Goal: Obtain resource: Download file/media

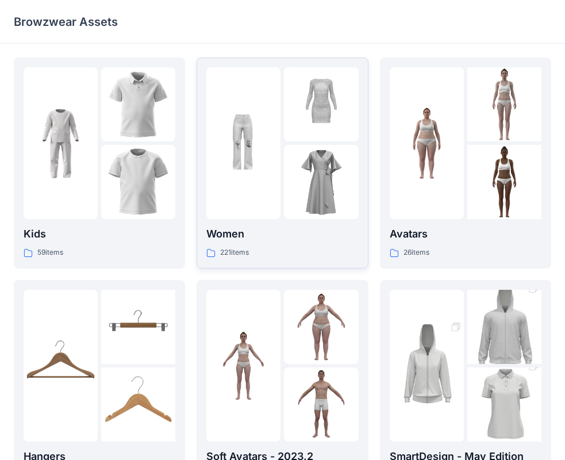
click at [267, 206] on div at bounding box center [243, 143] width 74 height 152
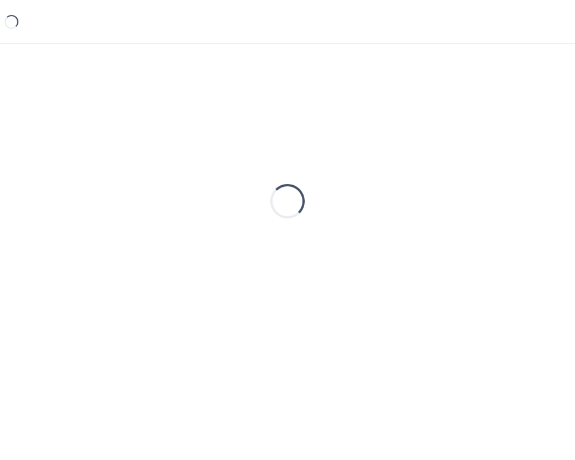
click at [267, 206] on div "Loading..." at bounding box center [288, 202] width 548 height 288
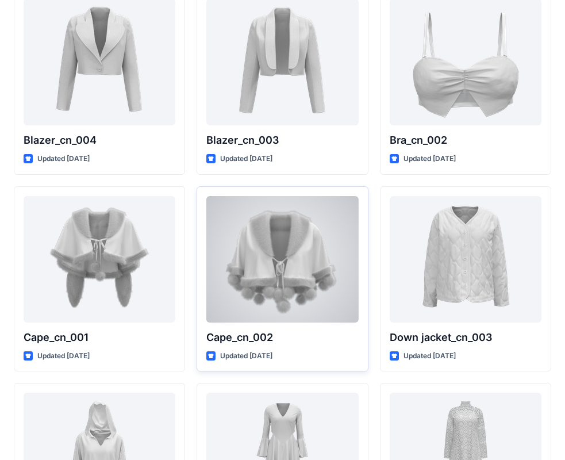
scroll to position [7080, 0]
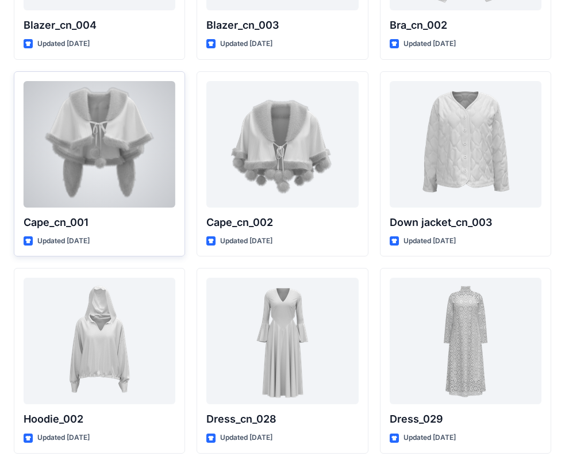
click at [82, 181] on div at bounding box center [100, 144] width 152 height 127
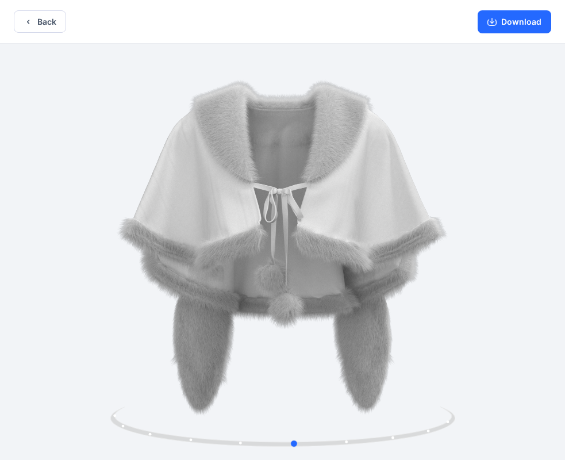
drag, startPoint x: 280, startPoint y: 442, endPoint x: 292, endPoint y: 399, distance: 44.8
click at [292, 399] on div at bounding box center [282, 253] width 565 height 419
click at [40, 24] on button "Back" at bounding box center [40, 21] width 52 height 22
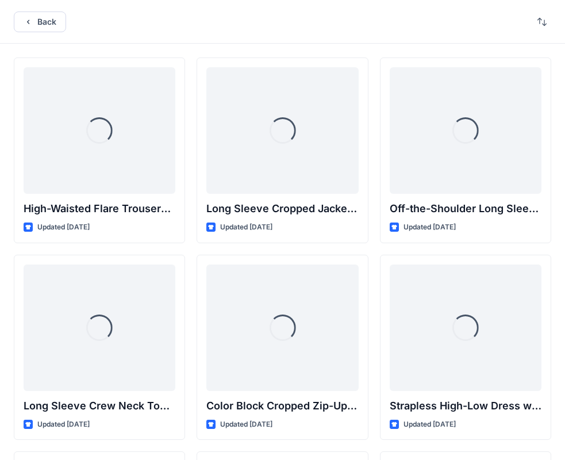
scroll to position [7080, 0]
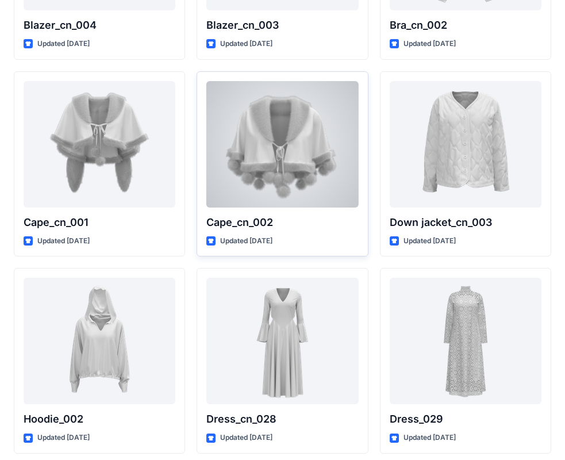
click at [290, 182] on div at bounding box center [282, 144] width 152 height 127
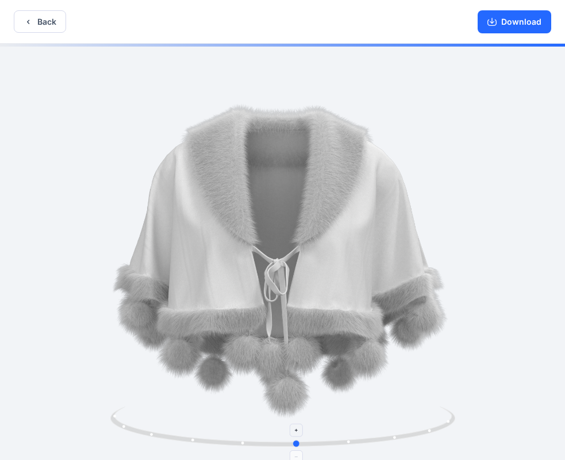
drag, startPoint x: 284, startPoint y: 443, endPoint x: 256, endPoint y: 425, distance: 33.7
click at [256, 425] on icon at bounding box center [284, 428] width 348 height 43
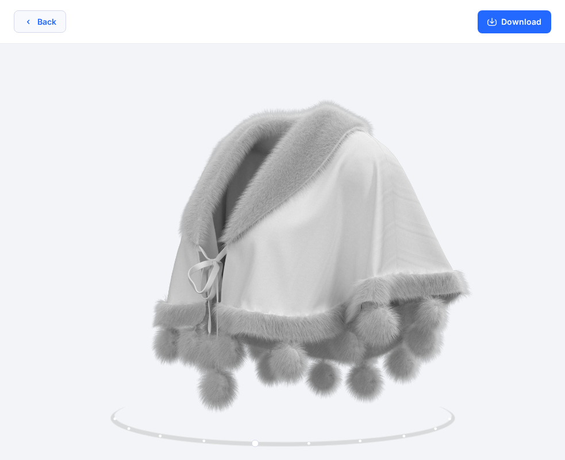
click at [42, 20] on button "Back" at bounding box center [40, 21] width 52 height 22
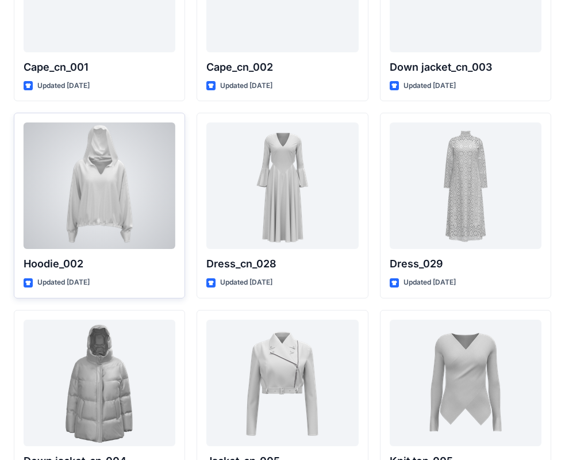
scroll to position [7120, 0]
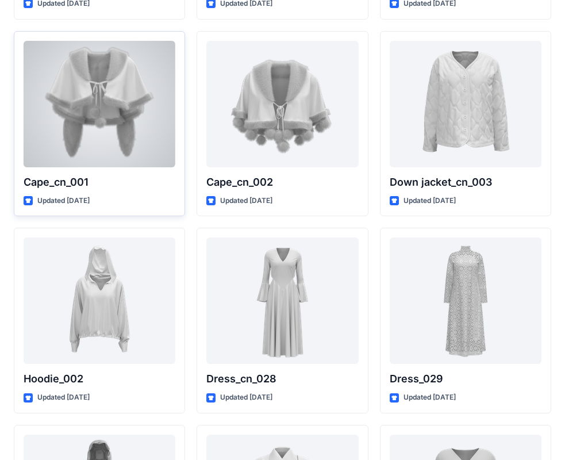
click at [98, 144] on div at bounding box center [100, 104] width 152 height 127
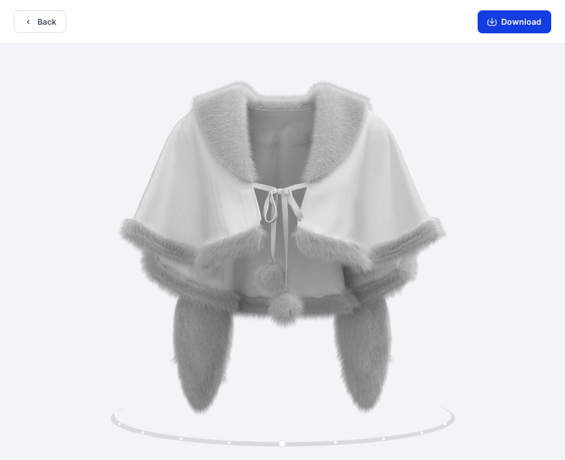
click at [514, 20] on button "Download" at bounding box center [515, 21] width 74 height 23
click at [30, 17] on icon "button" at bounding box center [28, 21] width 9 height 9
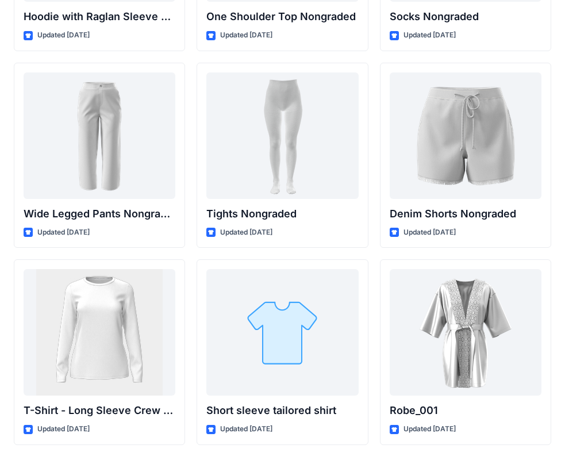
scroll to position [12251, 0]
